Goal: Information Seeking & Learning: Learn about a topic

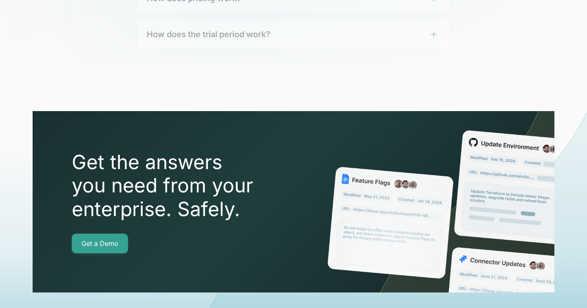
scroll to position [2904, 0]
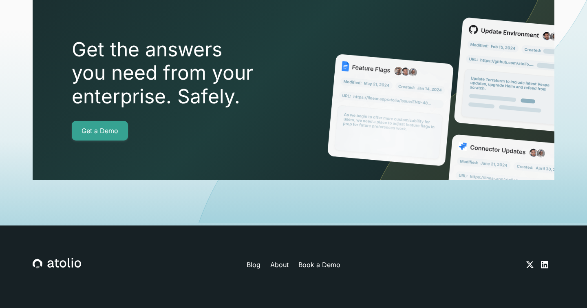
click at [284, 259] on link "About" at bounding box center [279, 264] width 18 height 10
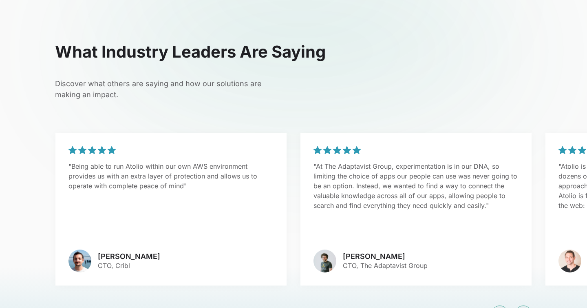
scroll to position [1803, 0]
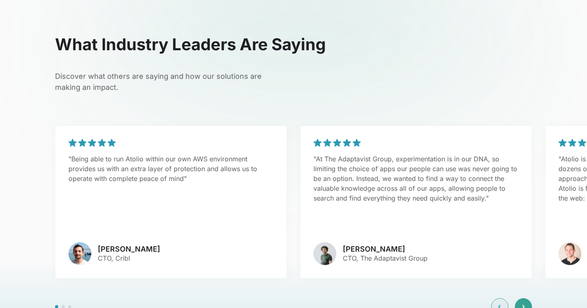
click at [525, 298] on div at bounding box center [523, 306] width 17 height 17
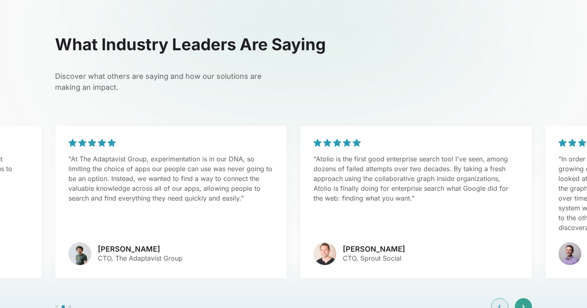
click at [525, 298] on div at bounding box center [523, 306] width 17 height 17
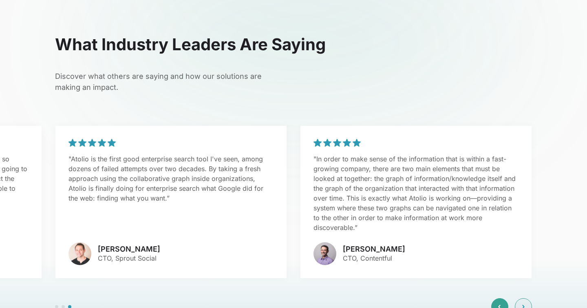
click at [494, 298] on div at bounding box center [500, 306] width 17 height 17
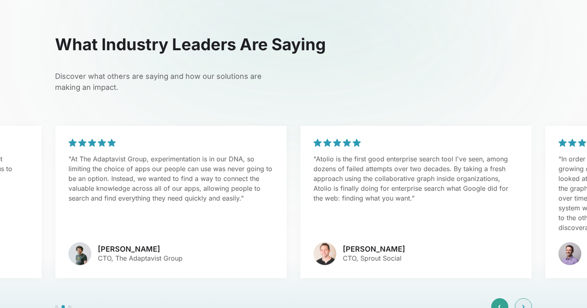
click at [494, 298] on div at bounding box center [500, 306] width 17 height 17
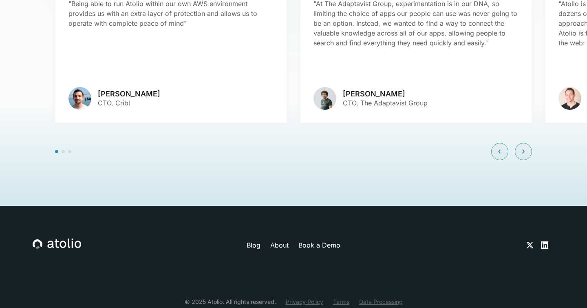
scroll to position [1970, 0]
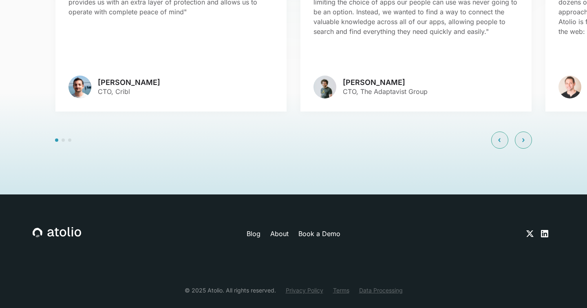
click at [281, 228] on link "About" at bounding box center [279, 233] width 18 height 10
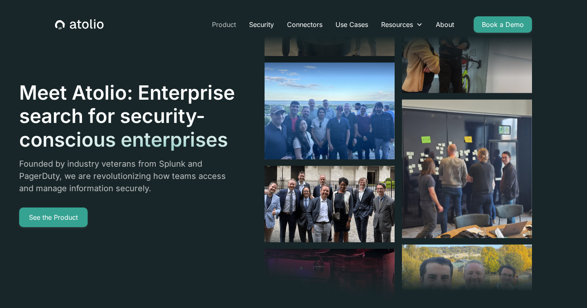
click at [223, 25] on link "Product" at bounding box center [224, 24] width 37 height 16
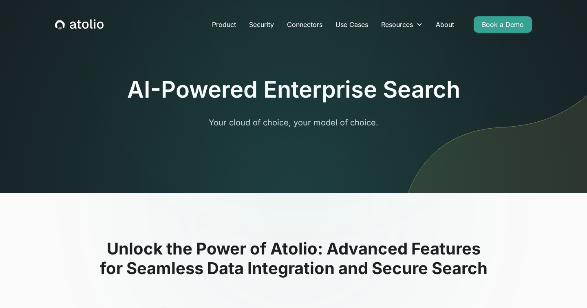
click at [78, 27] on icon "home" at bounding box center [79, 24] width 4 height 9
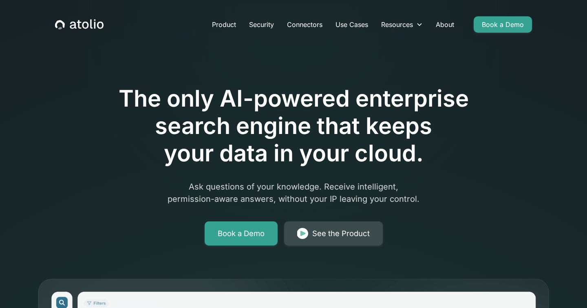
click at [320, 229] on div "See the Product" at bounding box center [342, 233] width 58 height 11
